Goal: Task Accomplishment & Management: Manage account settings

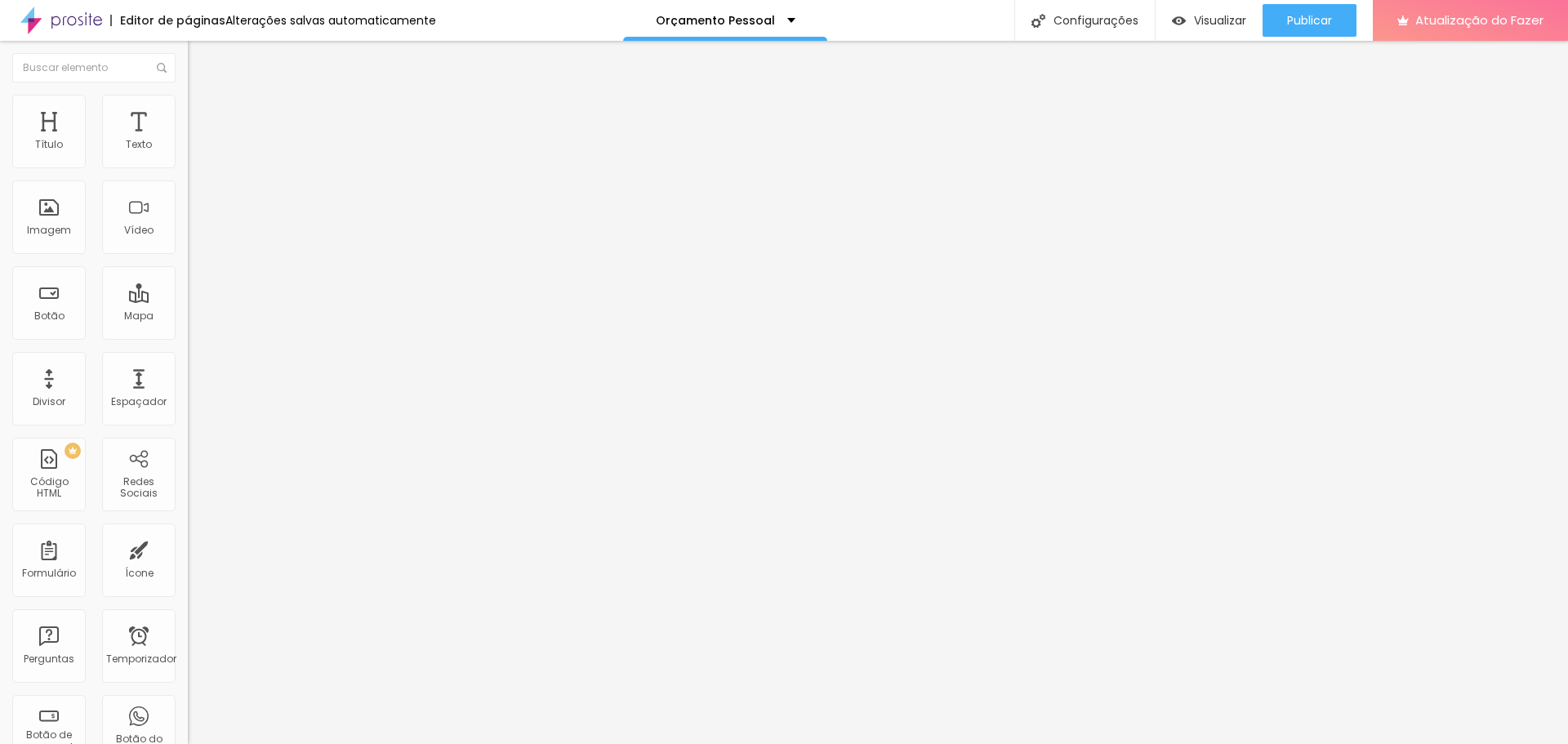
click at [198, 140] on font "Trocar imagem" at bounding box center [237, 133] width 80 height 14
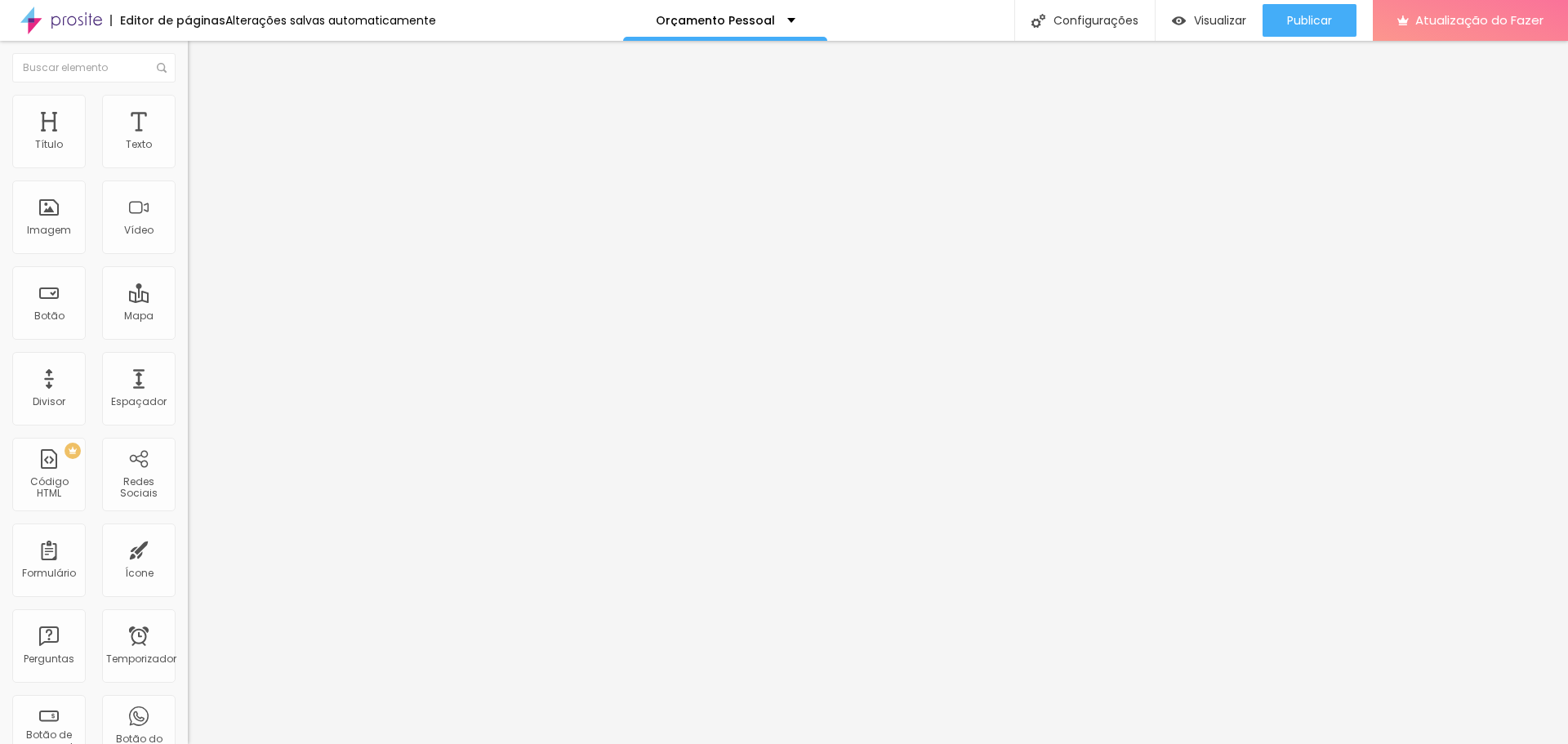
click at [1297, 29] on div "Publicar" at bounding box center [1309, 21] width 45 height 33
